Goal: Information Seeking & Learning: Compare options

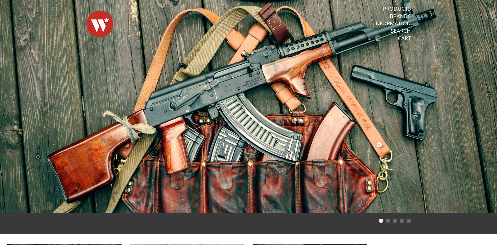
click at [395, 7] on link "Products" at bounding box center [397, 8] width 28 height 7
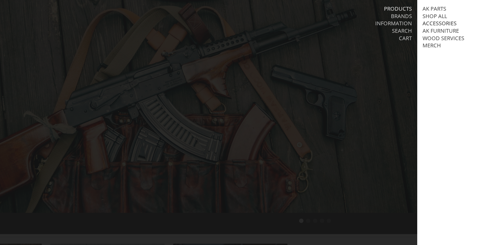
click at [430, 23] on link "Accessories" at bounding box center [439, 23] width 34 height 7
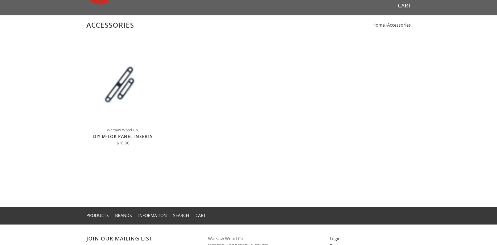
scroll to position [27, 0]
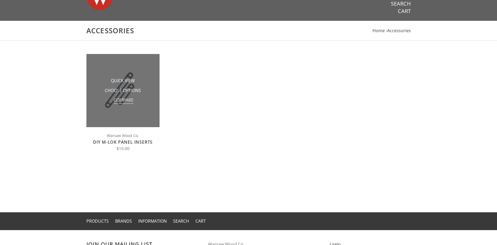
click at [127, 97] on span "Compare" at bounding box center [124, 100] width 20 height 7
click at [112, 102] on input "Compare" at bounding box center [112, 102] width 0 height 0
click at [146, 85] on li "Quick View" at bounding box center [122, 81] width 53 height 10
click at [103, 85] on li "Quick View" at bounding box center [122, 81] width 53 height 10
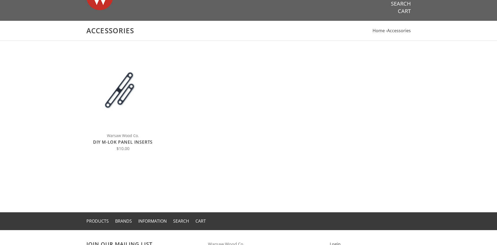
click at [107, 143] on link "DIY M-LOK Panel Inserts" at bounding box center [123, 142] width 60 height 6
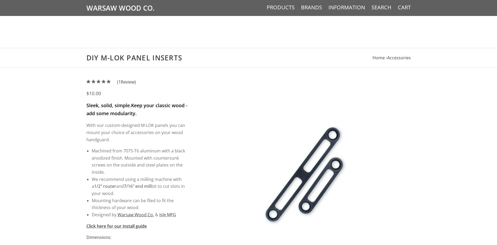
scroll to position [163, 0]
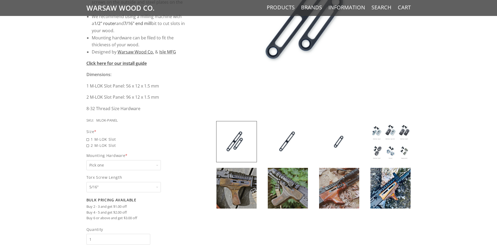
click at [238, 179] on img at bounding box center [236, 188] width 40 height 41
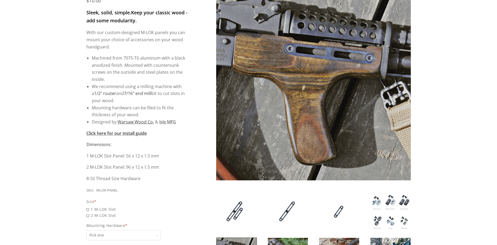
scroll to position [81, 0]
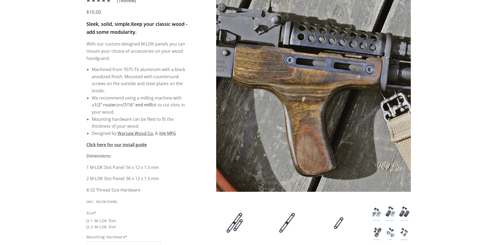
click at [301, 99] on img at bounding box center [313, 94] width 195 height 195
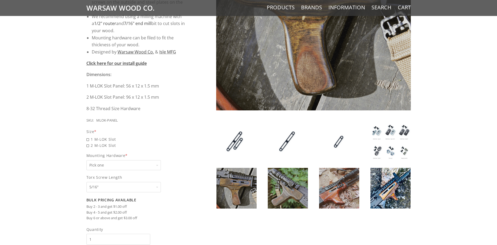
click at [293, 184] on img at bounding box center [288, 188] width 40 height 41
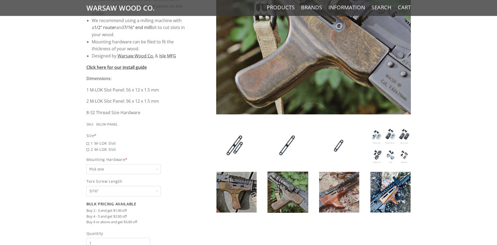
scroll to position [163, 0]
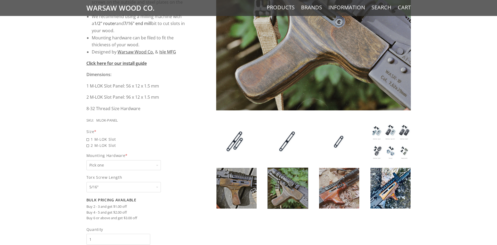
click at [334, 191] on img at bounding box center [339, 188] width 40 height 41
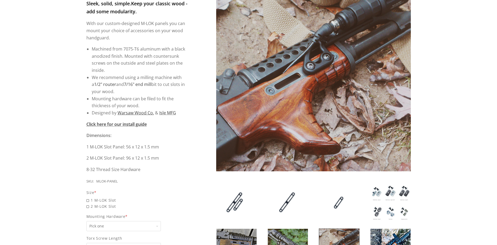
scroll to position [81, 0]
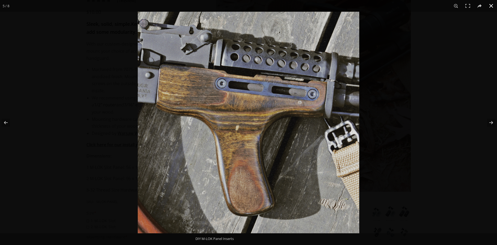
click at [485, 8] on button at bounding box center [491, 6] width 12 height 12
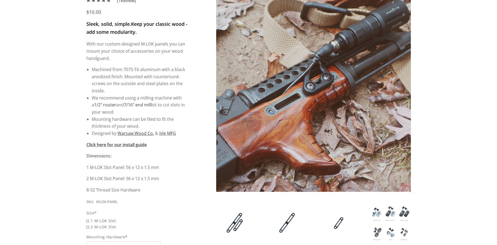
scroll to position [163, 0]
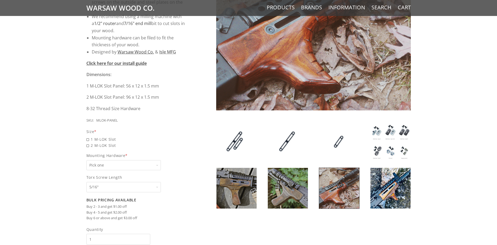
click at [382, 193] on img at bounding box center [390, 188] width 40 height 41
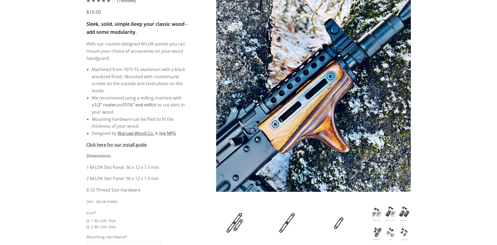
scroll to position [0, 0]
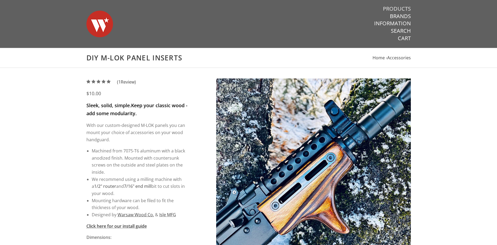
click at [396, 9] on link "Products" at bounding box center [397, 8] width 28 height 7
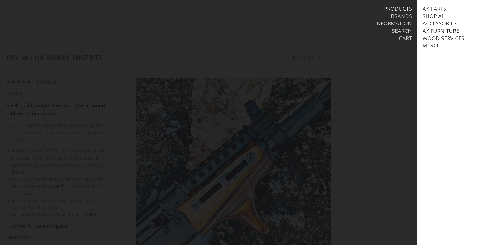
click at [430, 30] on link "AK Furniture" at bounding box center [440, 30] width 36 height 7
click at [430, 39] on link "View all AK Furniture" at bounding box center [458, 38] width 60 height 7
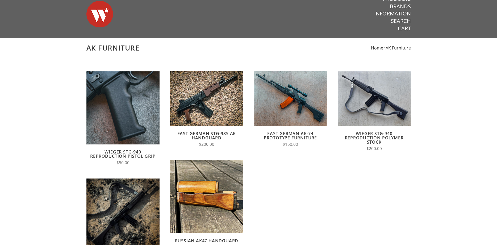
scroll to position [54, 0]
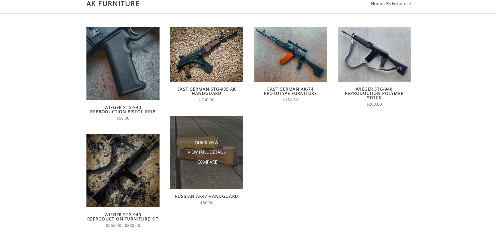
click at [221, 160] on li "Compare" at bounding box center [206, 162] width 53 height 10
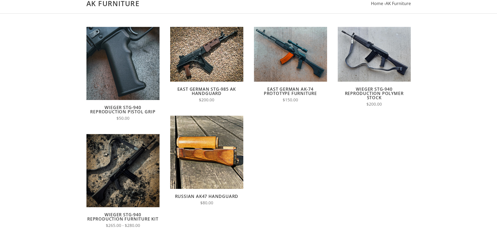
click at [225, 115] on form "Quick View Add to Cart Compare Wieger STG-940 Reproduction Pistol Grip $50.00 Q…" at bounding box center [248, 147] width 335 height 241
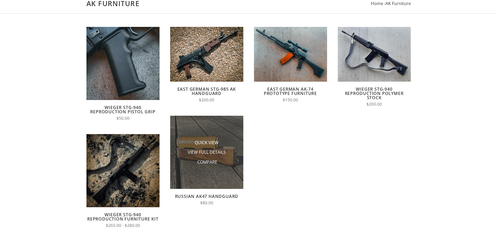
click at [221, 123] on img at bounding box center [206, 152] width 73 height 73
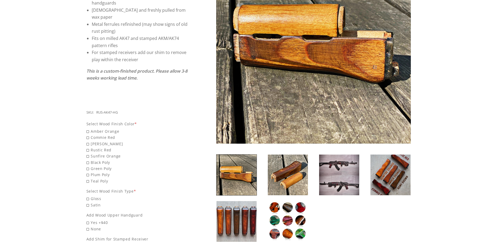
scroll to position [136, 0]
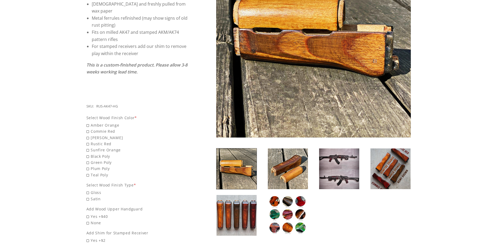
click at [286, 175] on img at bounding box center [288, 168] width 40 height 41
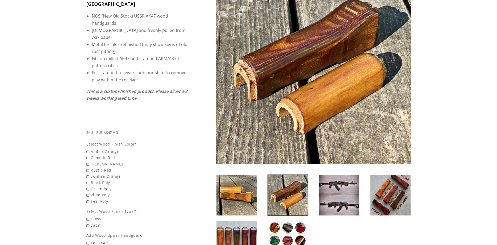
scroll to position [108, 0]
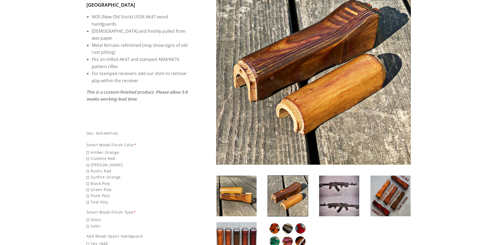
click at [392, 200] on img at bounding box center [390, 195] width 40 height 41
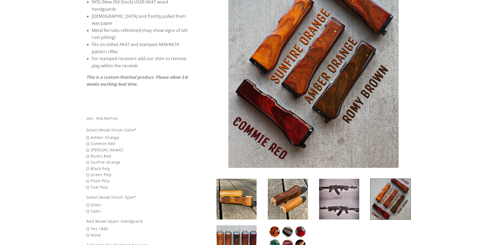
scroll to position [136, 0]
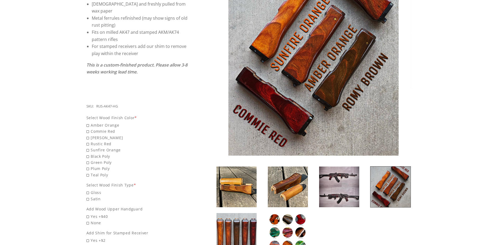
click at [338, 190] on img at bounding box center [339, 186] width 40 height 41
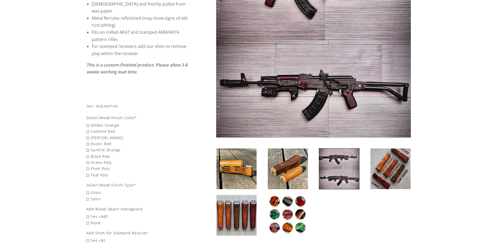
click at [283, 206] on img at bounding box center [288, 215] width 40 height 41
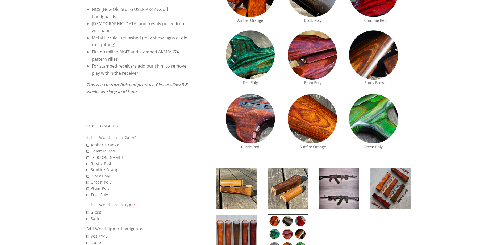
scroll to position [163, 0]
